Goal: Contribute content: Add original content to the website for others to see

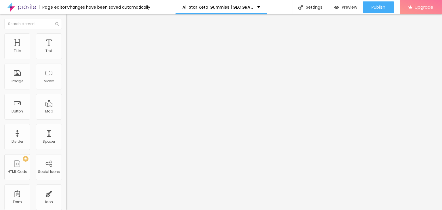
click at [66, 49] on div "Add image" at bounding box center [99, 47] width 66 height 4
click at [66, 50] on span "Add image" at bounding box center [78, 47] width 24 height 5
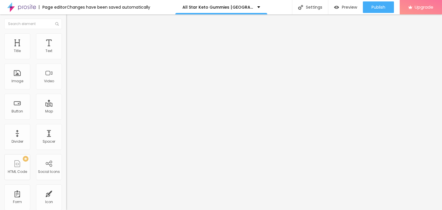
click at [66, 124] on div "Edit Text Style Advanced Typography Reset to default Shadow DISABLED Reset to d…" at bounding box center [99, 112] width 66 height 196
click at [66, 125] on div "Edit Text Style Advanced Typography Reset to default Shadow DISABLED Reset to d…" at bounding box center [99, 112] width 66 height 196
drag, startPoint x: 47, startPoint y: 92, endPoint x: 43, endPoint y: 83, distance: 10.0
click at [66, 91] on div "Edit Text Style Advanced Typography Reset to default Shadow DISABLED Reset to d…" at bounding box center [99, 112] width 66 height 196
click at [71, 40] on span "Advanced" at bounding box center [80, 37] width 19 height 5
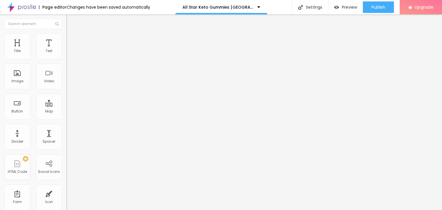
drag, startPoint x: 13, startPoint y: 20, endPoint x: 14, endPoint y: 39, distance: 19.1
click at [71, 20] on div "Edit Text" at bounding box center [84, 21] width 26 height 5
click at [66, 18] on button "Edit Text" at bounding box center [99, 20] width 66 height 13
click at [71, 19] on div "Edit Text" at bounding box center [84, 21] width 26 height 5
click at [71, 22] on img "button" at bounding box center [73, 21] width 5 height 5
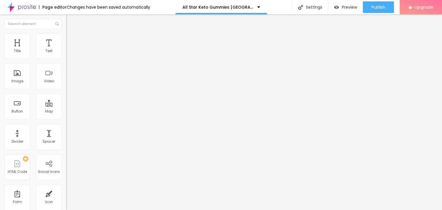
click at [71, 21] on img "button" at bounding box center [73, 21] width 5 height 5
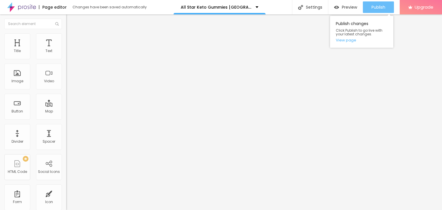
click at [380, 2] on div "Publish" at bounding box center [379, 7] width 14 height 12
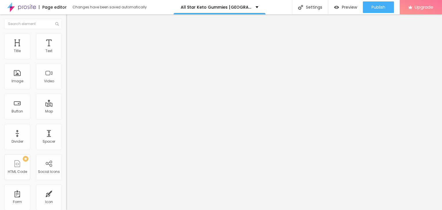
click at [12, 10] on img at bounding box center [21, 7] width 29 height 14
